Goal: Task Accomplishment & Management: Use online tool/utility

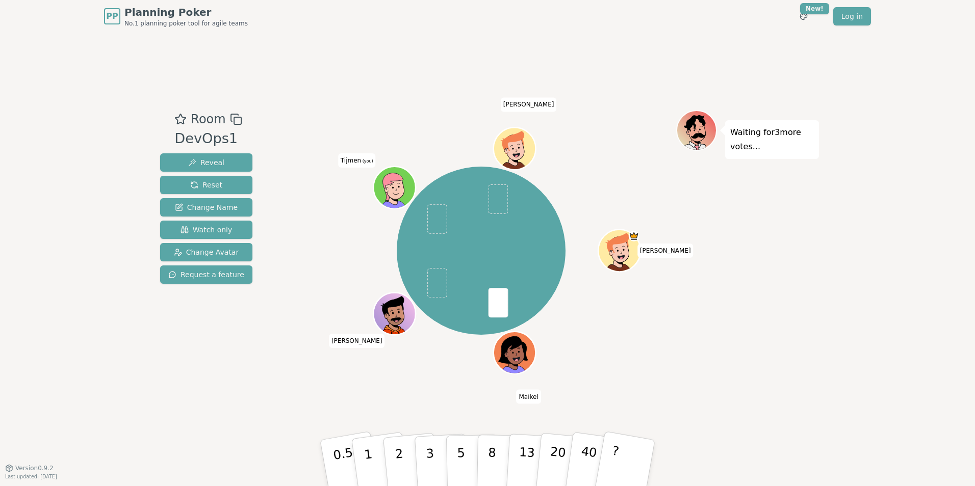
click at [596, 130] on div "[PERSON_NAME] [PERSON_NAME] Tijmen (you) [PERSON_NAME]" at bounding box center [481, 250] width 390 height 245
click at [336, 459] on p "0.5" at bounding box center [344, 464] width 29 height 58
click at [611, 173] on div "[PERSON_NAME] [PERSON_NAME] Tijmen (you) [PERSON_NAME]" at bounding box center [481, 250] width 390 height 245
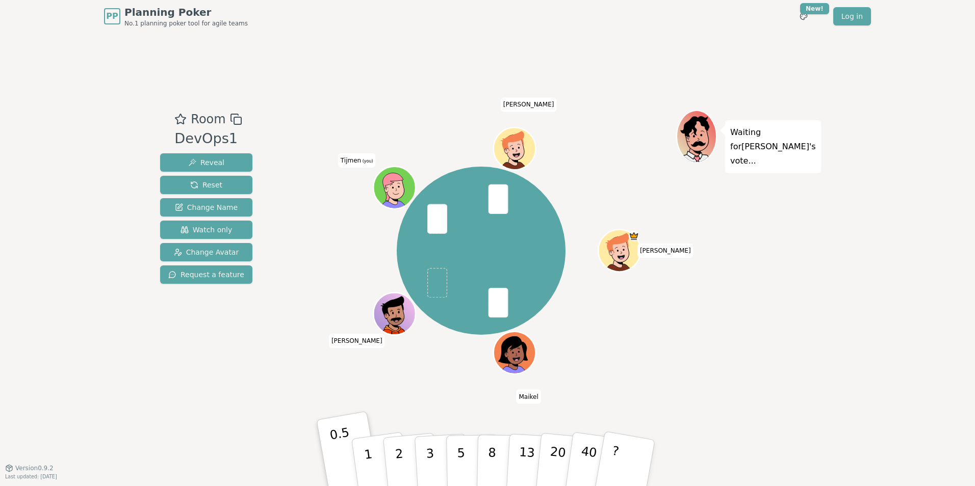
click at [636, 172] on div "[PERSON_NAME] [PERSON_NAME] Tijmen (you) [PERSON_NAME]" at bounding box center [481, 250] width 390 height 245
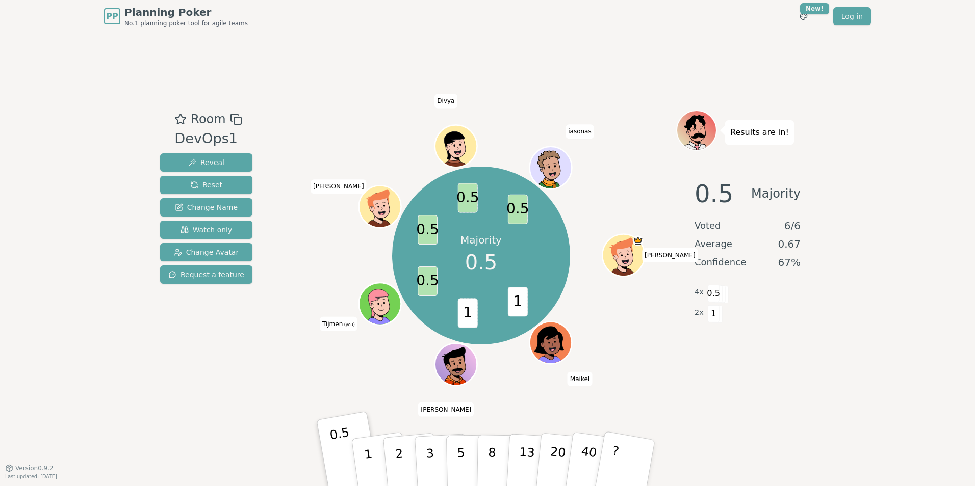
click at [632, 72] on div "Room DevOps1 Reveal Reset Change Name Watch only Change Avatar Request a featur…" at bounding box center [487, 250] width 663 height 435
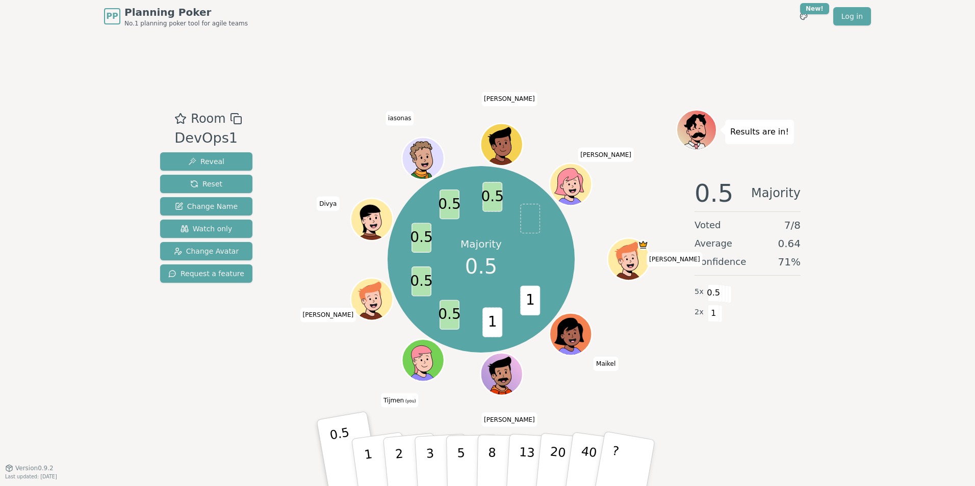
click at [617, 86] on div "Room DevOps1 Reveal Reset Change Name Watch only Change Avatar Request a featur…" at bounding box center [487, 250] width 663 height 435
click at [710, 53] on div "Room DevOps1 Reveal Reset Change Name Watch only Change Avatar Request a featur…" at bounding box center [487, 250] width 663 height 435
click at [612, 62] on div "Room DevOps1 Reveal Reset Change Name Watch only Change Avatar Request a featur…" at bounding box center [487, 250] width 663 height 435
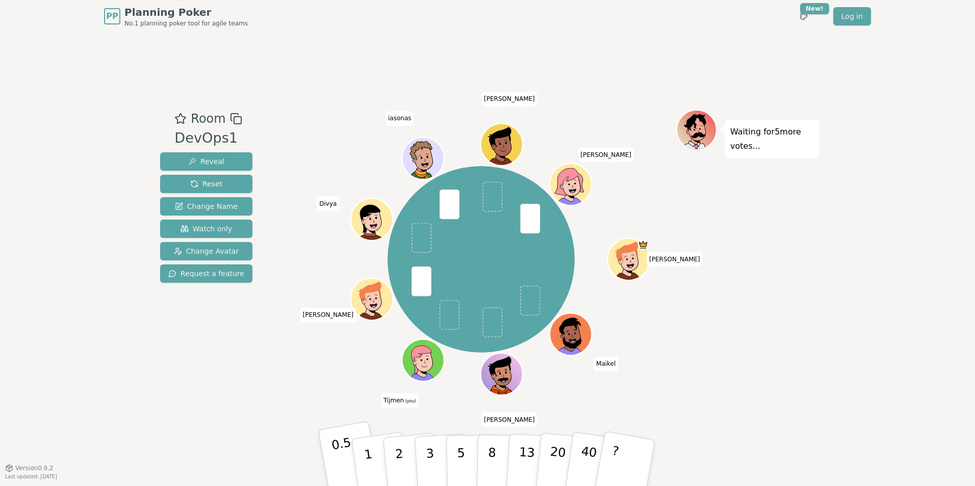
click at [334, 455] on p "0.5" at bounding box center [344, 464] width 29 height 58
click at [340, 449] on p "0.5" at bounding box center [344, 464] width 29 height 58
click at [333, 453] on p "0.5" at bounding box center [344, 464] width 29 height 58
